Goal: Communication & Community: Answer question/provide support

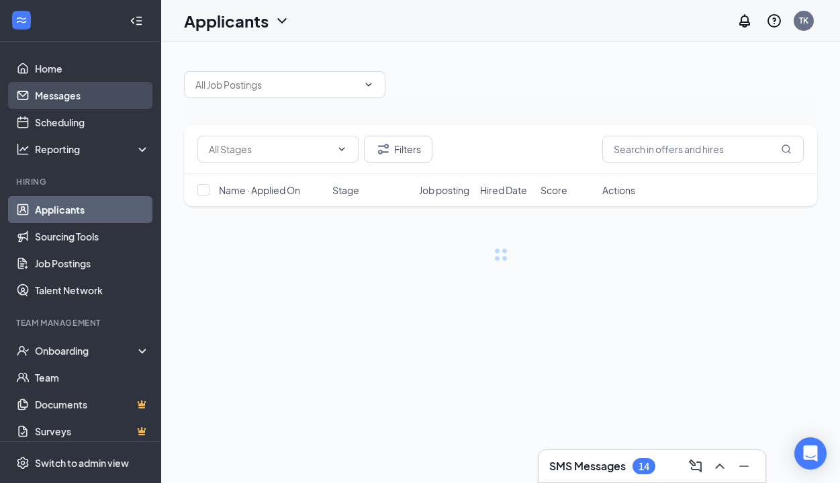
click at [75, 101] on link "Messages" at bounding box center [92, 95] width 115 height 27
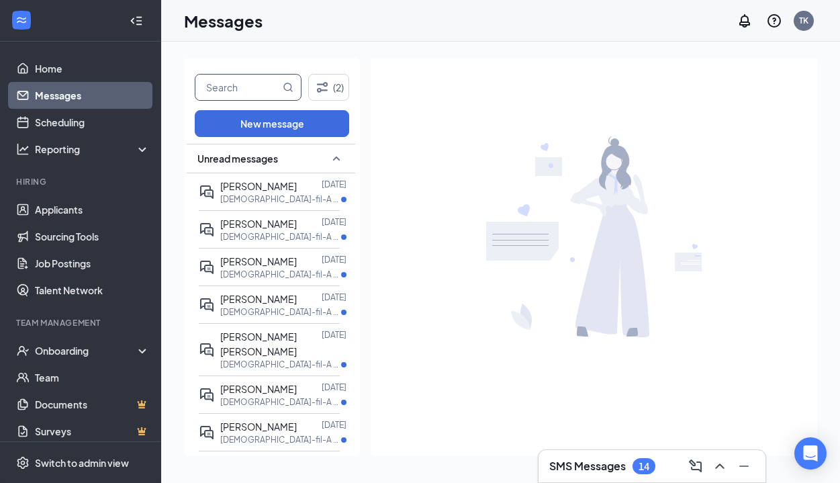
click at [248, 93] on input "text" at bounding box center [237, 88] width 85 height 26
type input "chy"
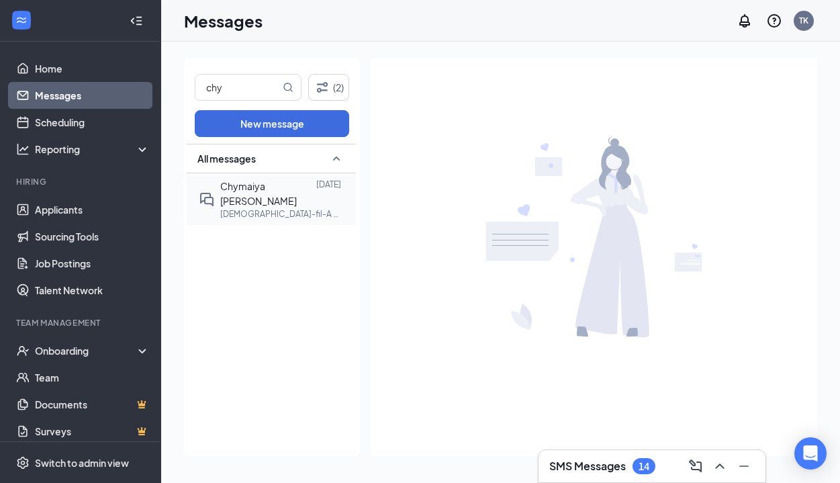
click at [275, 208] on p "[DEMOGRAPHIC_DATA]-fil-A Hospitality Team Member at [GEOGRAPHIC_DATA]" at bounding box center [280, 213] width 121 height 11
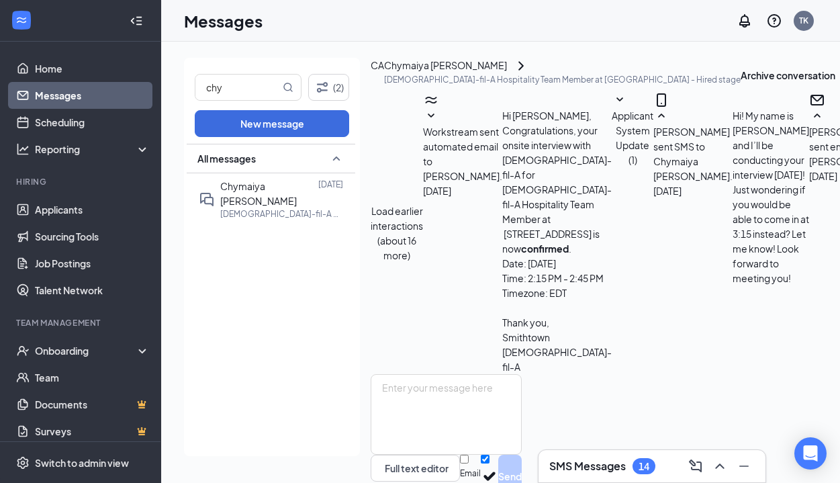
scroll to position [491, 0]
click at [59, 73] on link "Home" at bounding box center [92, 68] width 115 height 27
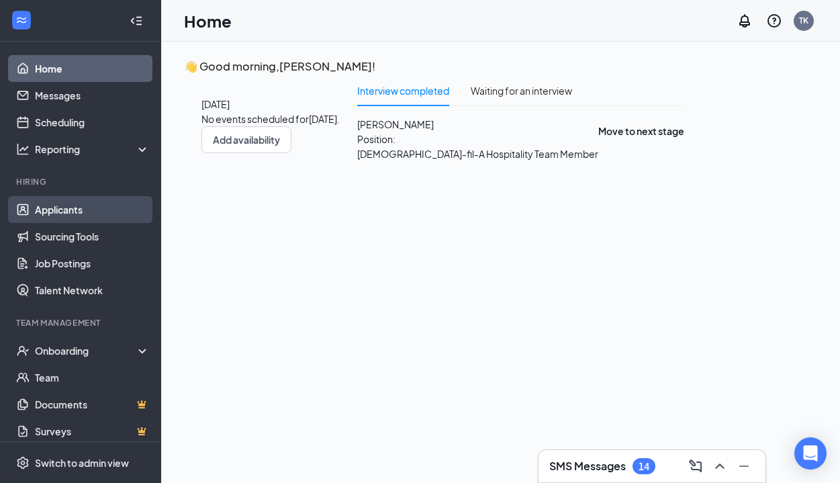
click at [70, 207] on link "Applicants" at bounding box center [92, 209] width 115 height 27
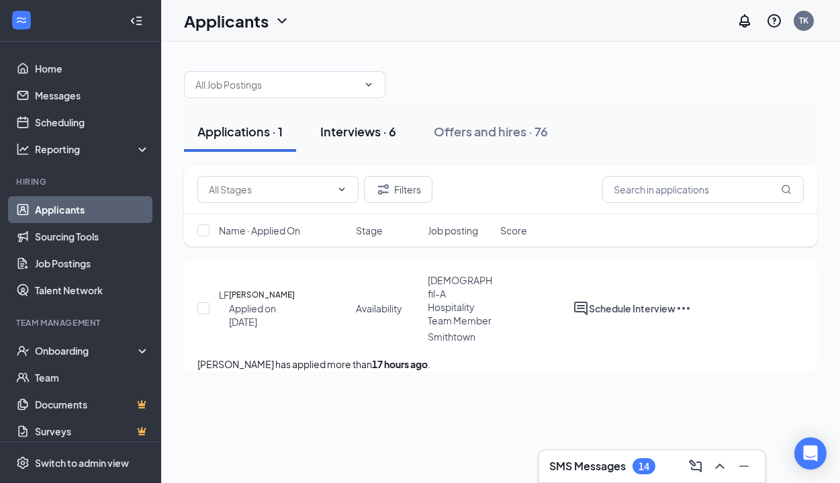
click at [352, 127] on div "Interviews · 6" at bounding box center [358, 131] width 76 height 17
